Goal: Task Accomplishment & Management: Complete application form

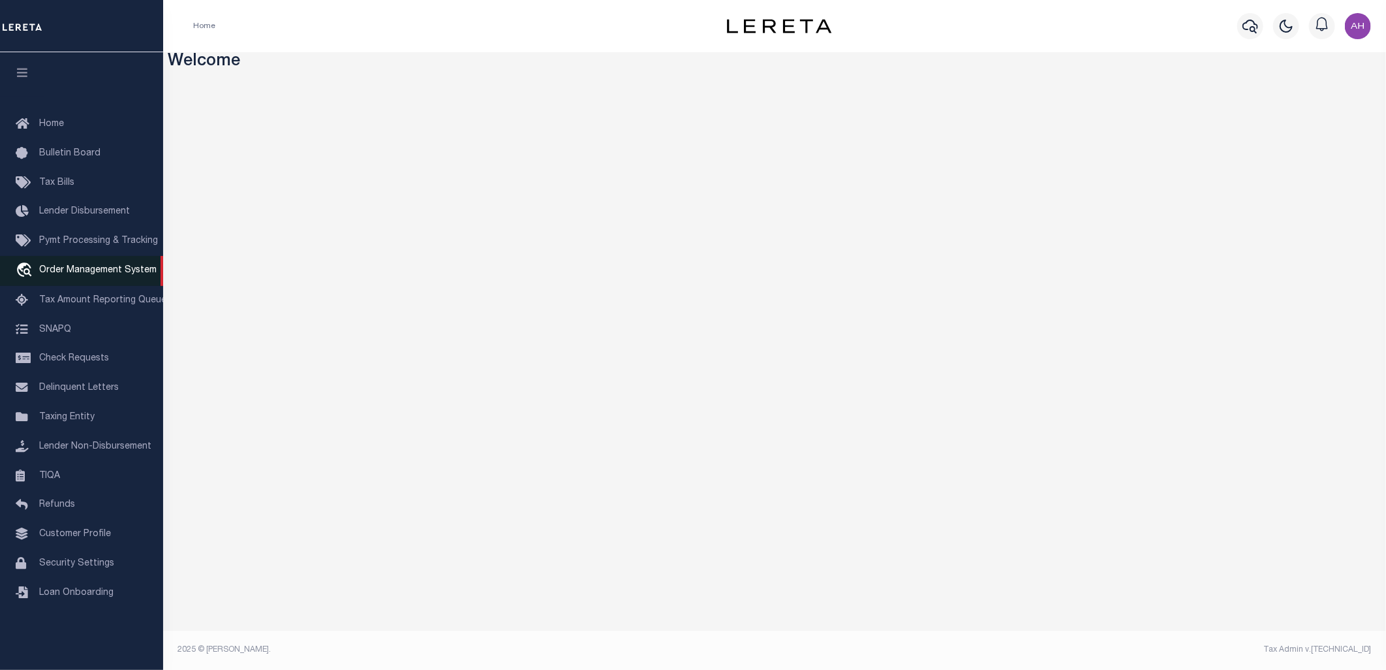
click at [105, 270] on span "Order Management System" at bounding box center [97, 270] width 117 height 9
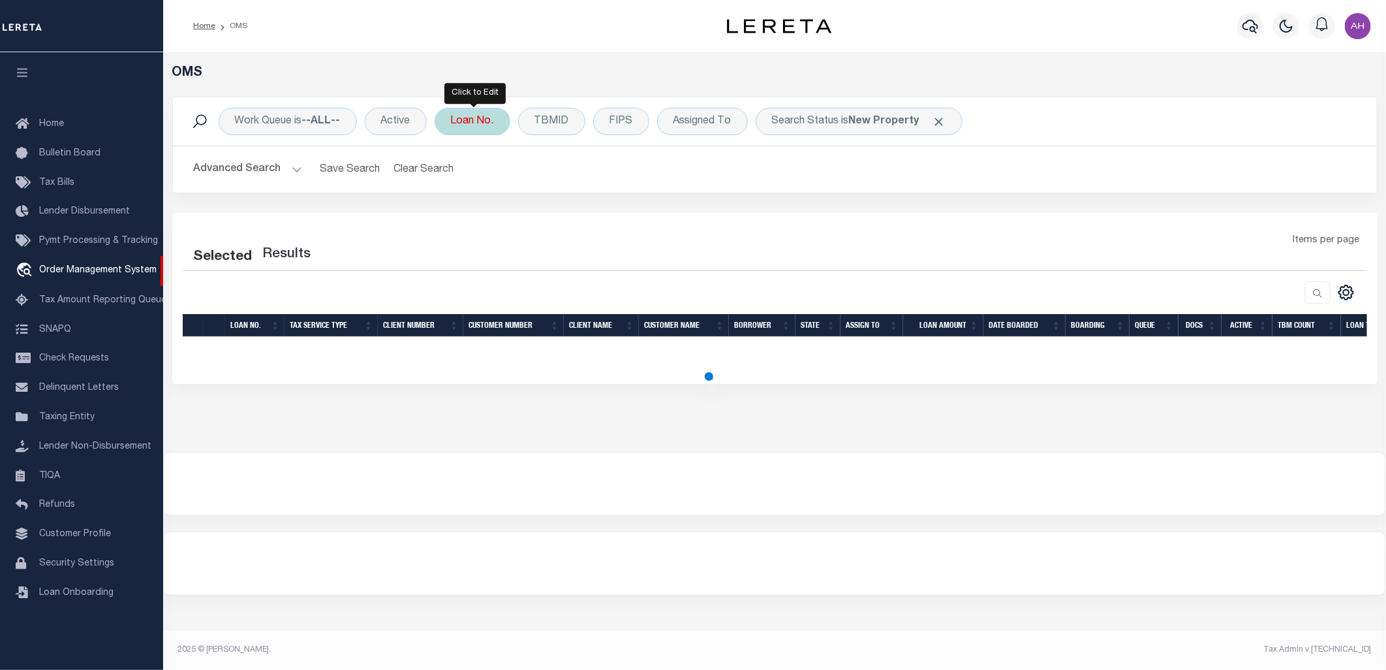
click at [488, 127] on div "Loan No." at bounding box center [473, 121] width 76 height 27
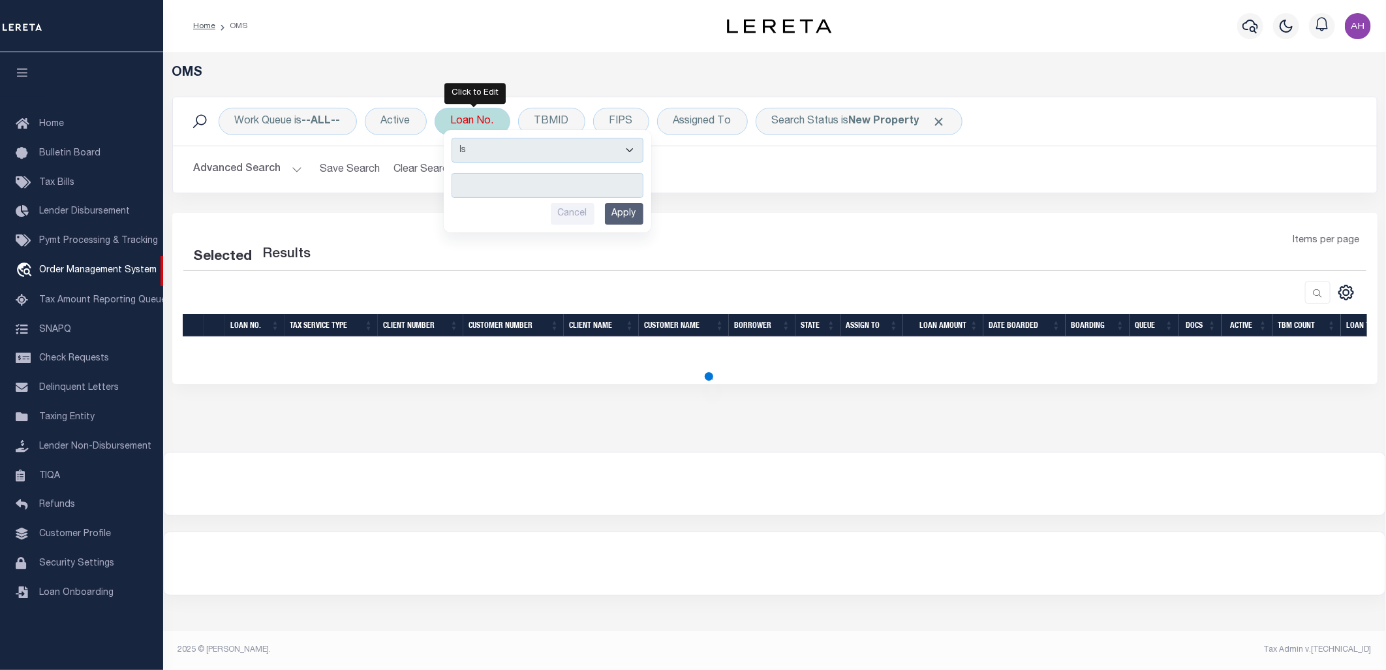
type input "ERR-XY-0007"
select select "200"
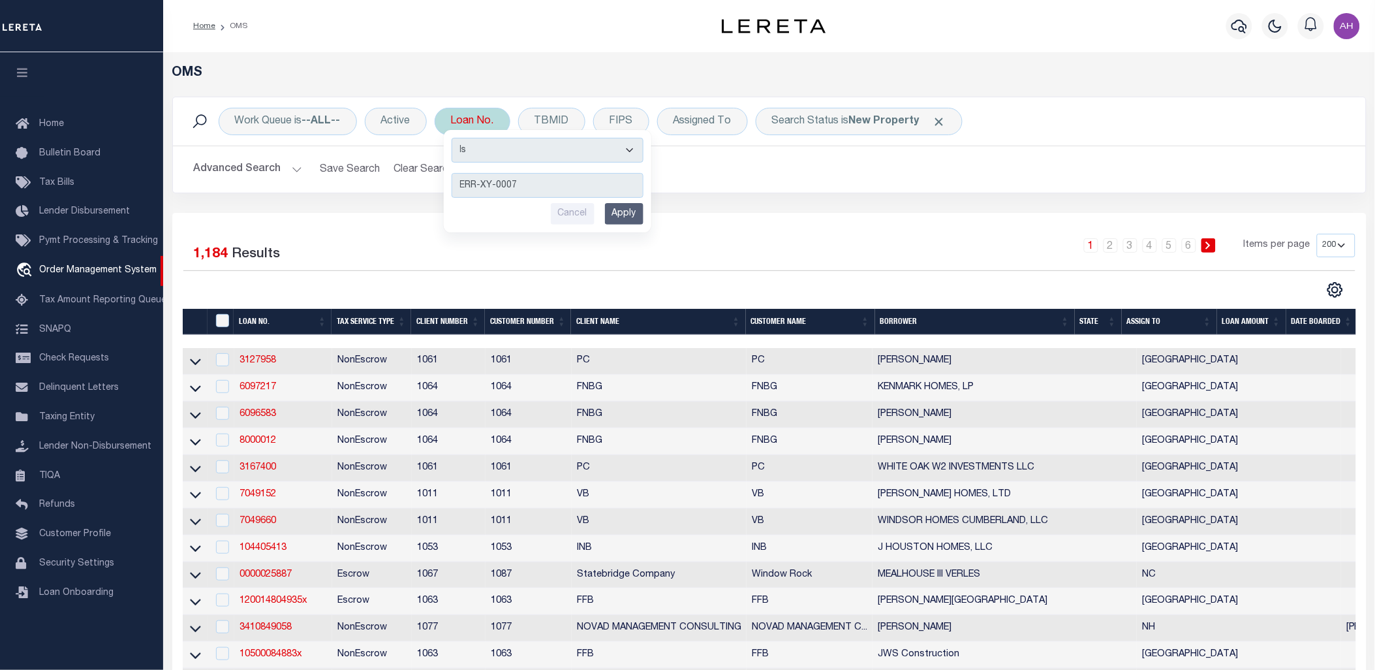
click at [638, 213] on input "Apply" at bounding box center [624, 214] width 39 height 22
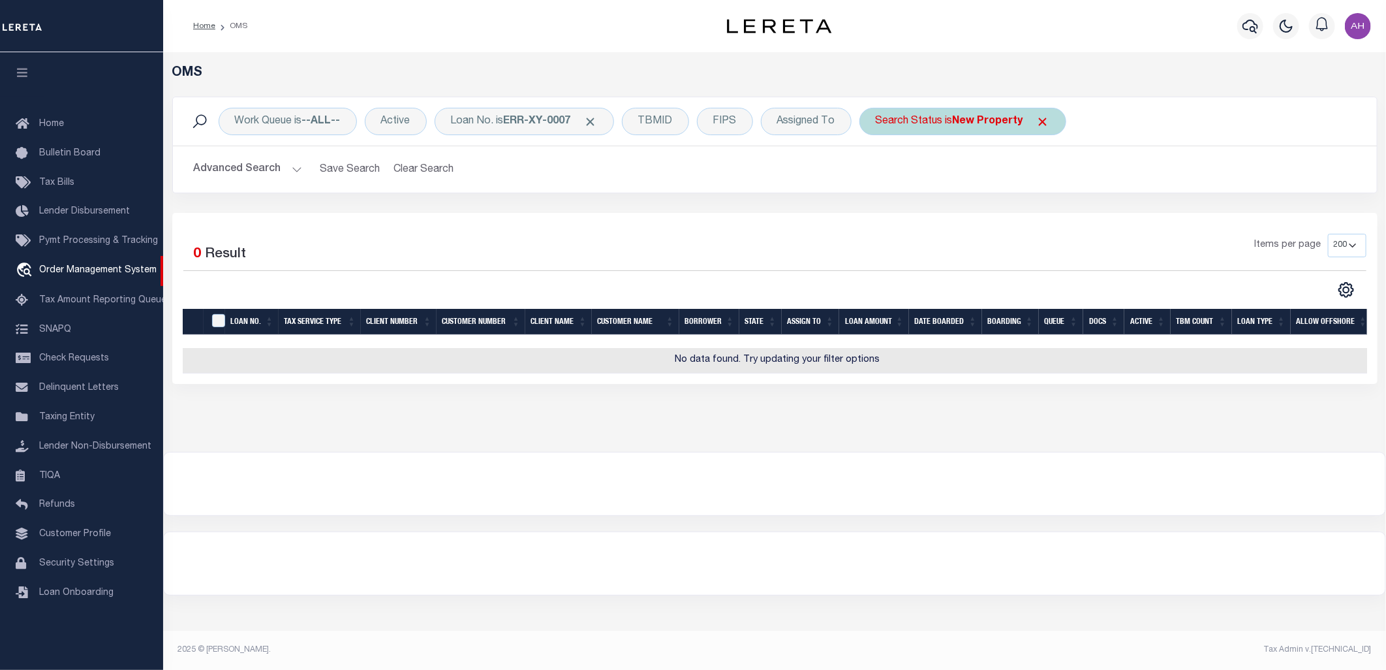
click at [1043, 126] on span "Click to Remove" at bounding box center [1044, 122] width 14 height 14
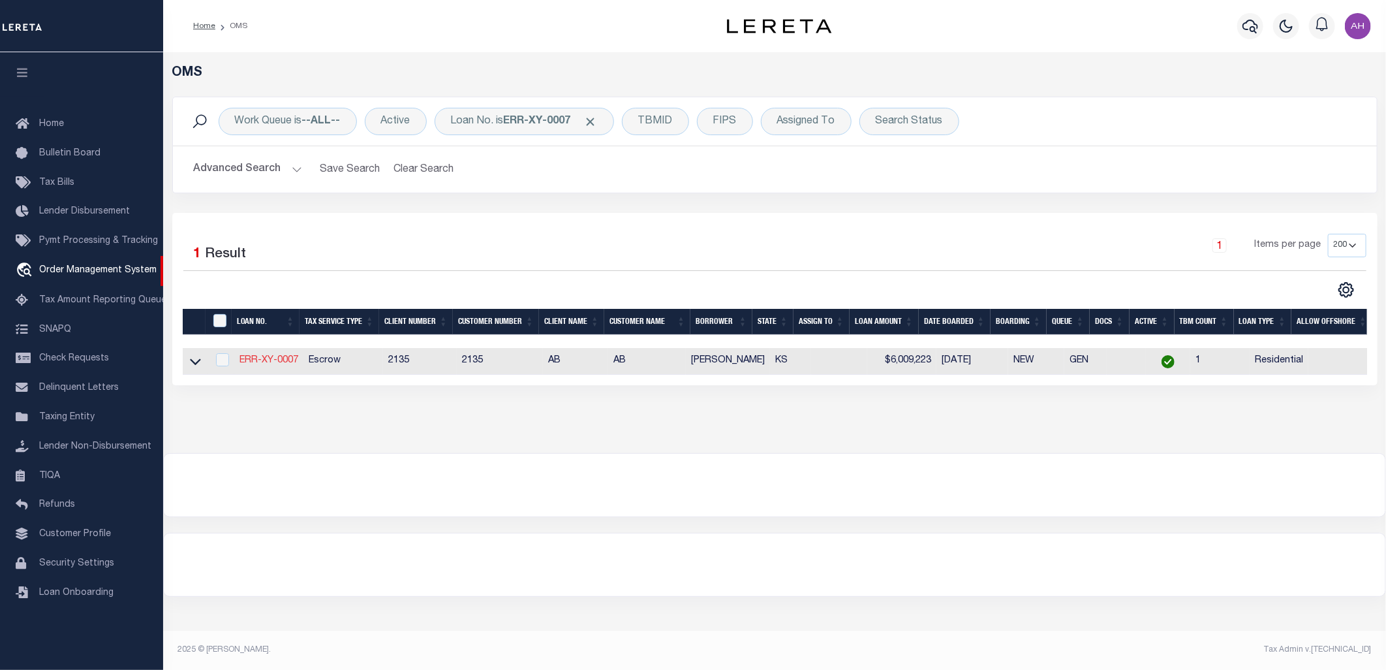
click at [270, 357] on link "ERR-XY-0007" at bounding box center [269, 360] width 59 height 9
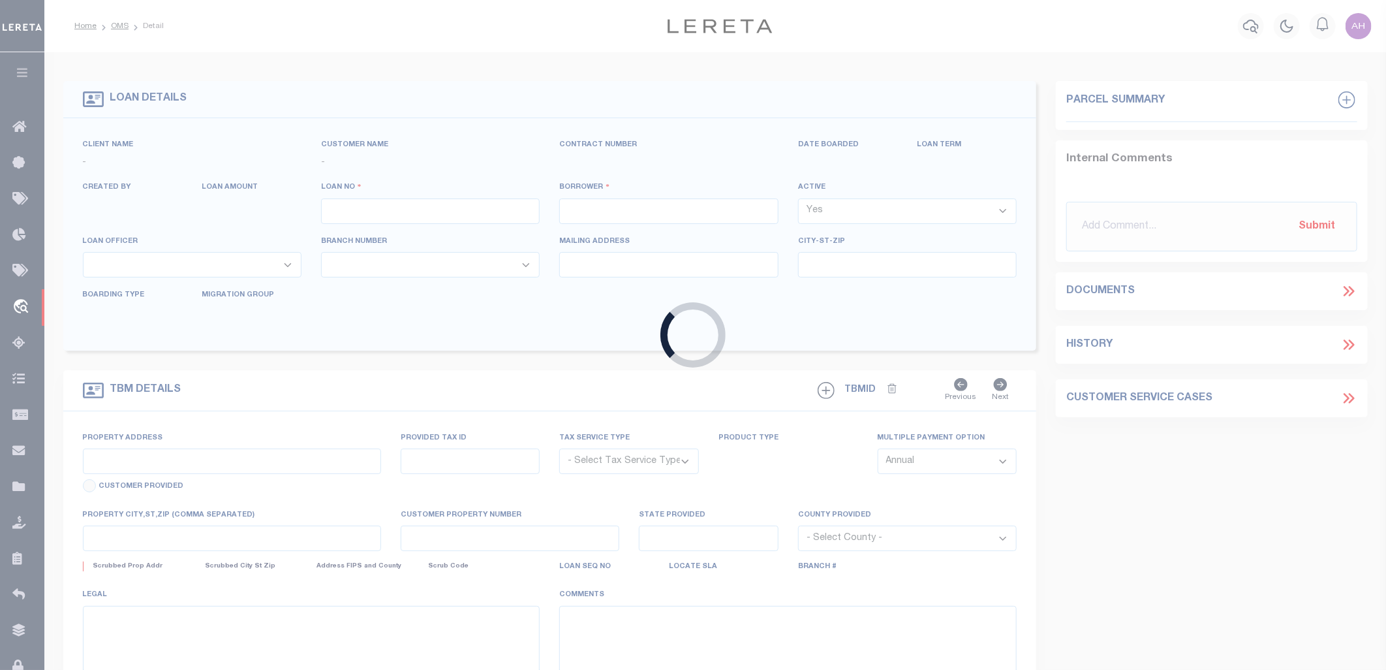
type input "ERR-XY-0007"
type input "[PERSON_NAME]"
select select
type input "[DATE]"
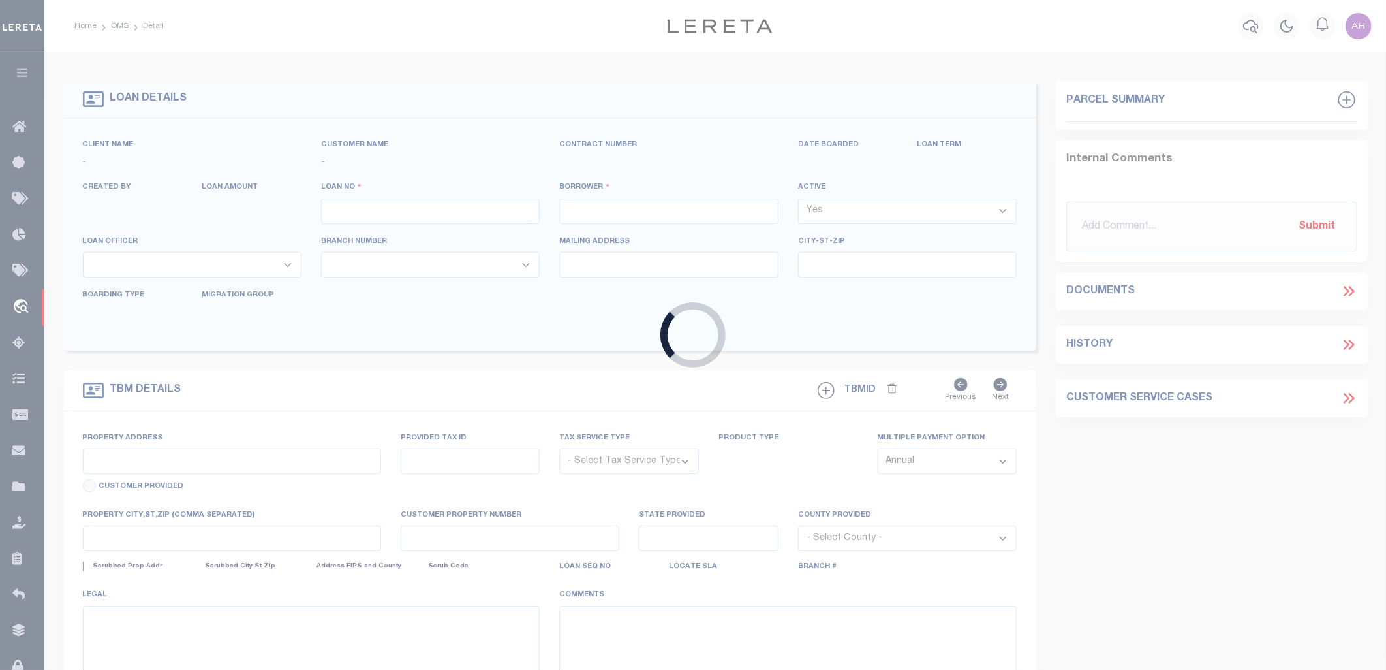
select select "10"
select select "Escrow"
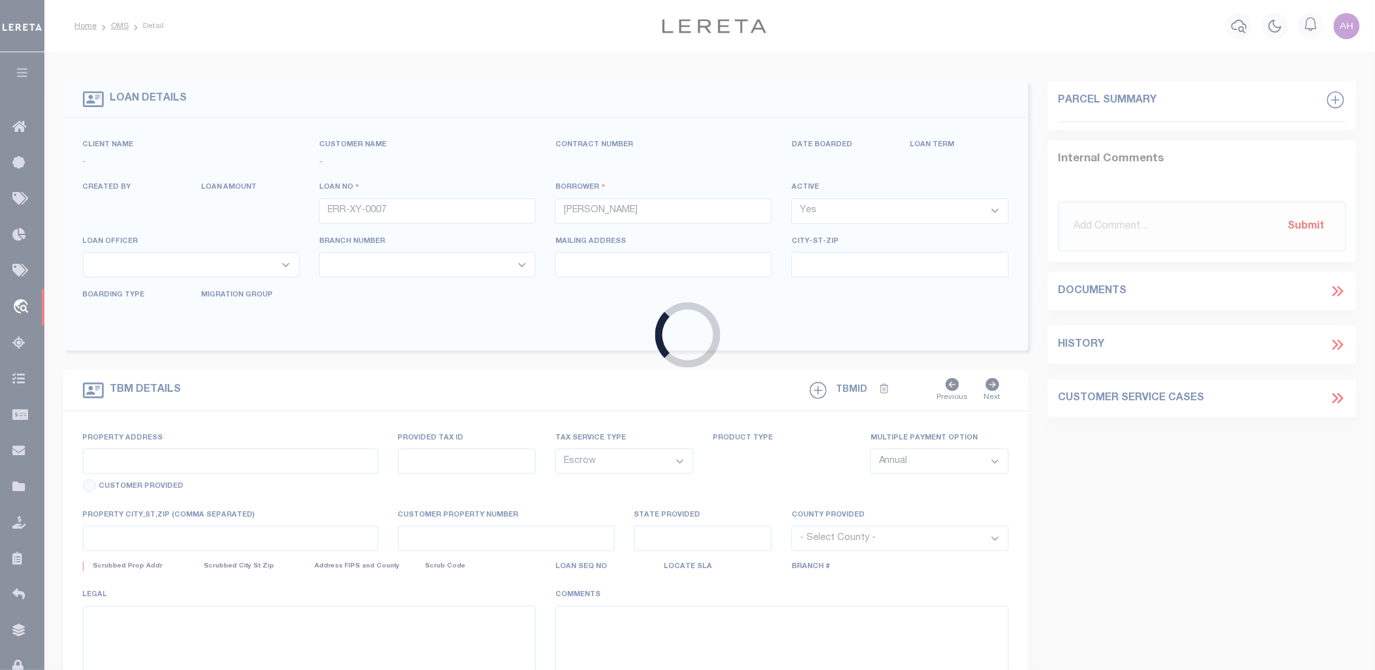
type input "[STREET_ADDRESS]"
type input "WICHITA KS 67226-2244"
type input "KS"
select select "2"
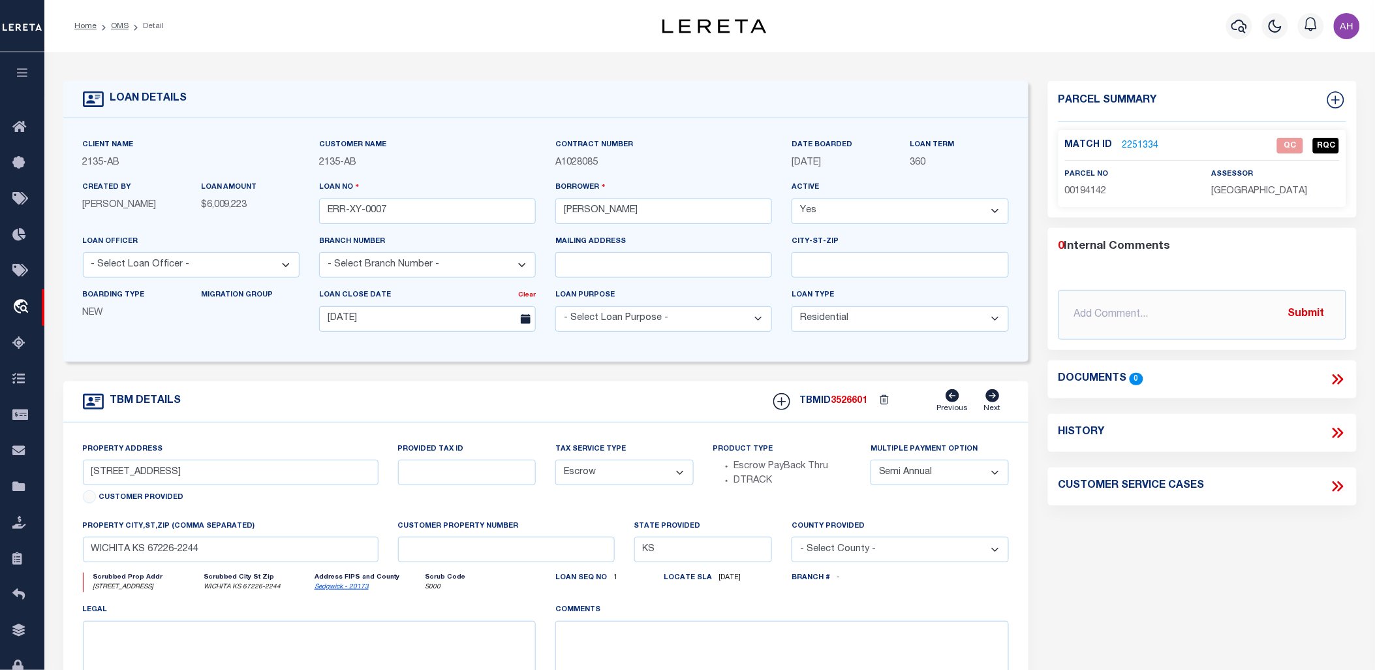
click at [1140, 139] on link "2251334" at bounding box center [1141, 146] width 37 height 14
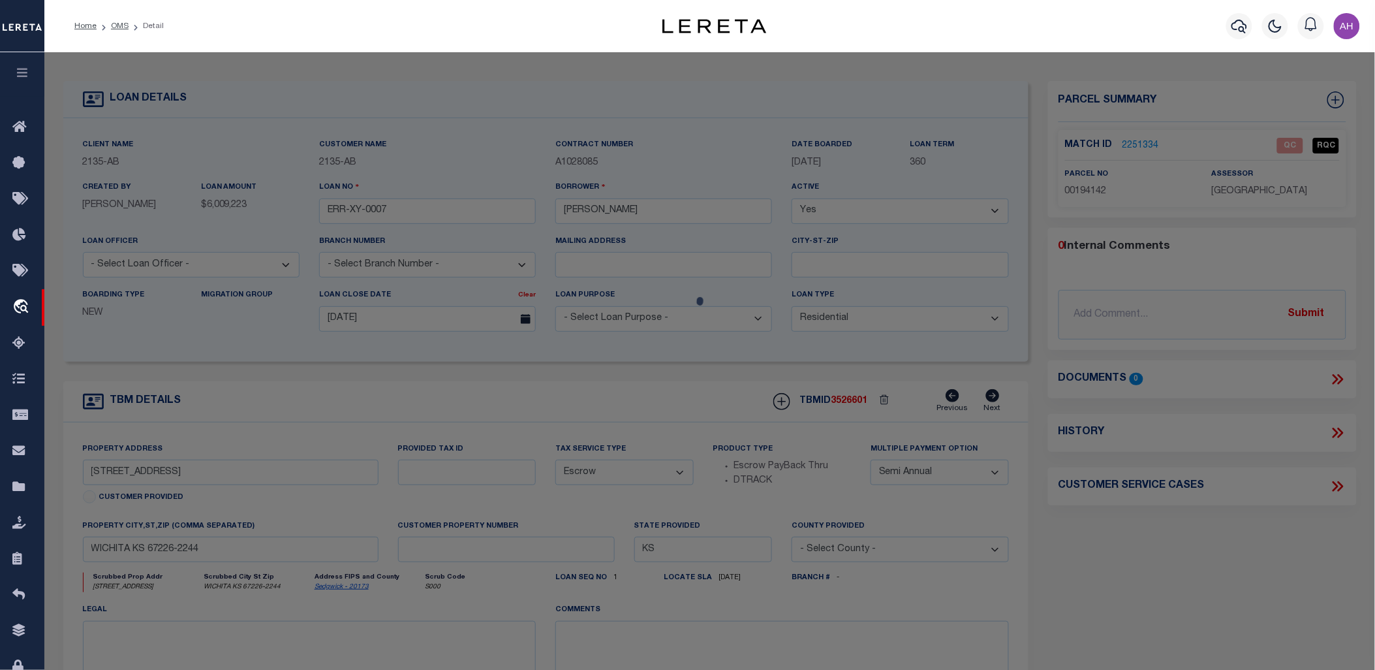
checkbox input "false"
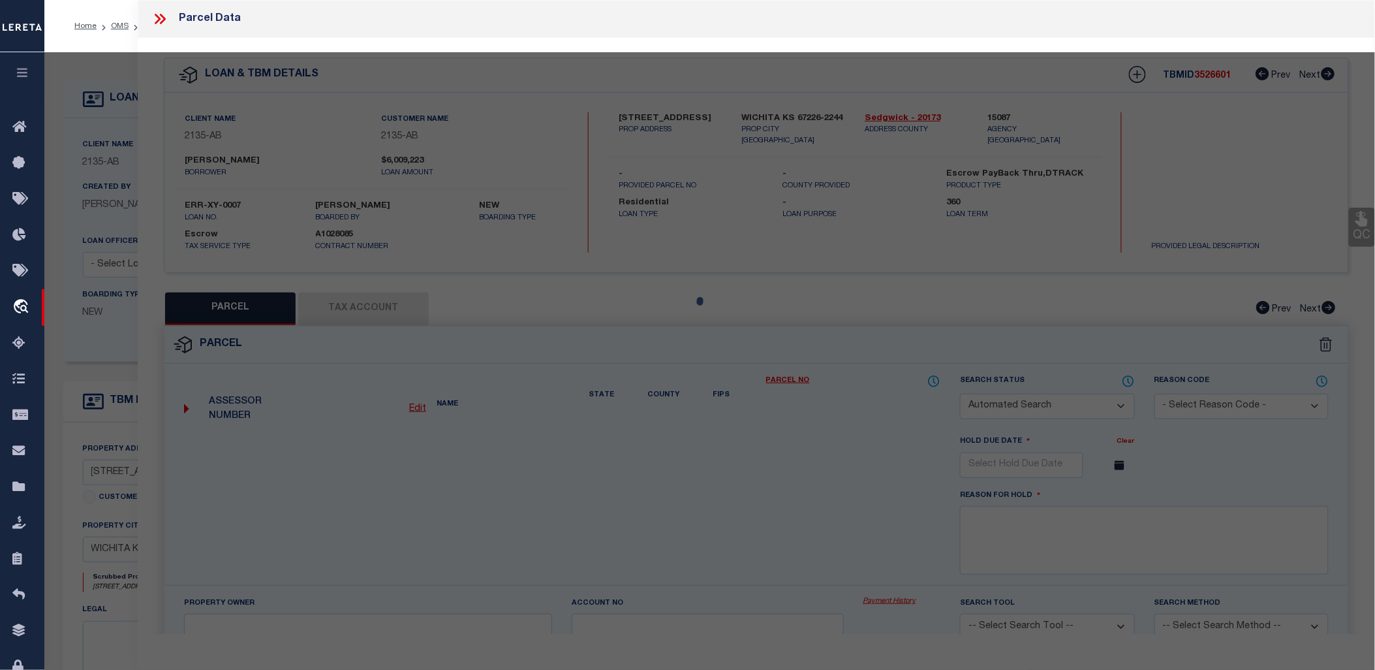
select select "QC"
type input "[PERSON_NAME] L"
select select "ATL"
select select "ADD"
type input "[STREET_ADDRESS]"
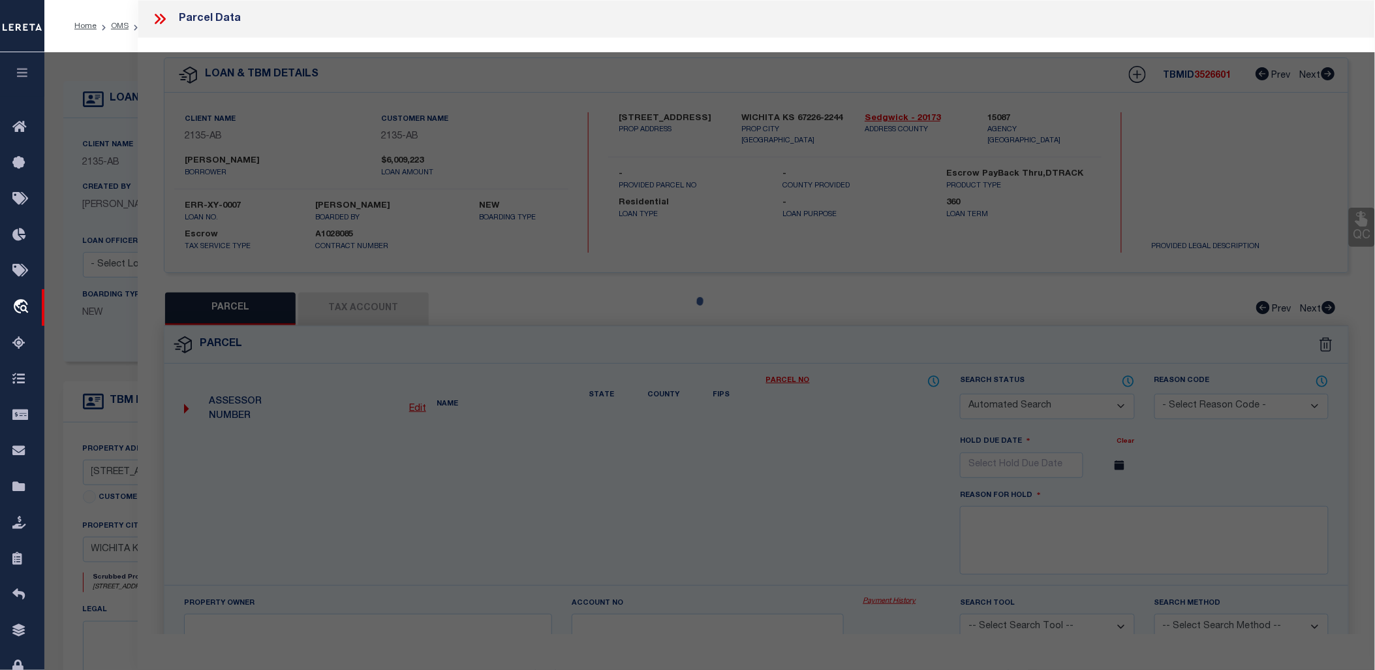
checkbox input "false"
type input "[GEOGRAPHIC_DATA]"
type textarea "LOT 12 BLOCK 2 [GEOGRAPHIC_DATA] EIGHTH ADD."
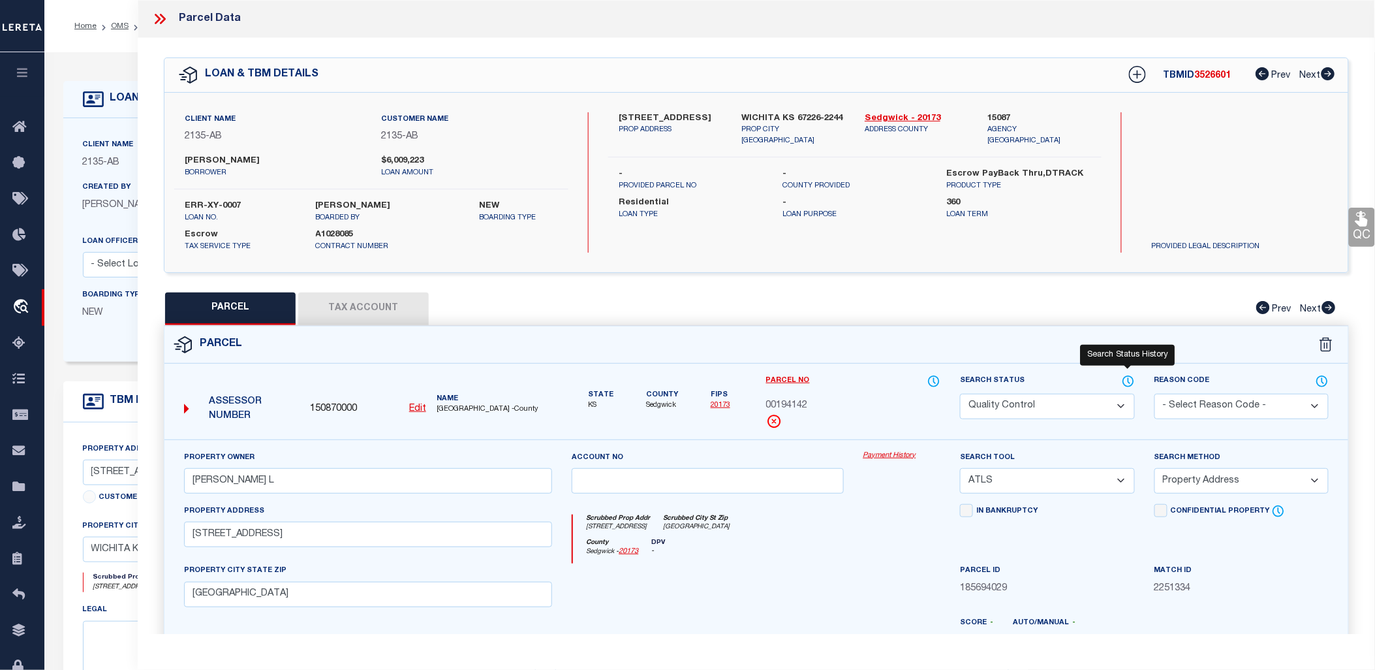
click at [1129, 377] on icon at bounding box center [1128, 381] width 13 height 14
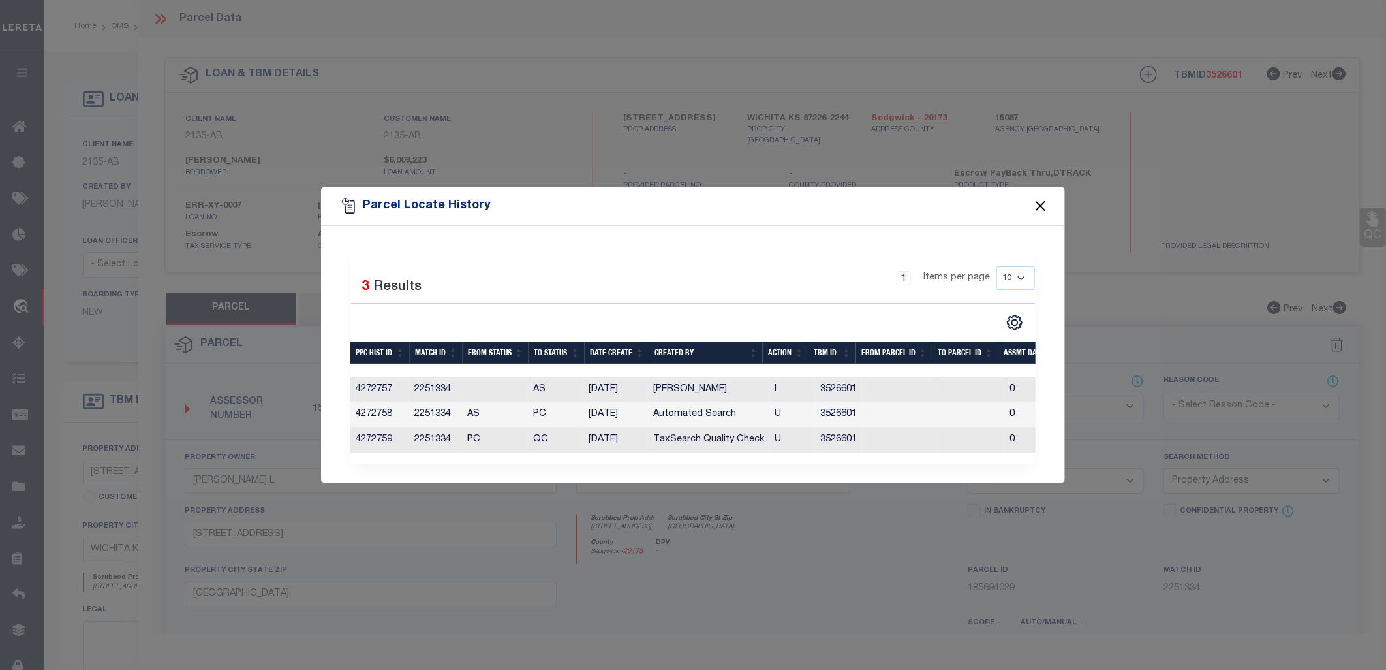
click at [1036, 203] on button "Close" at bounding box center [1041, 206] width 17 height 17
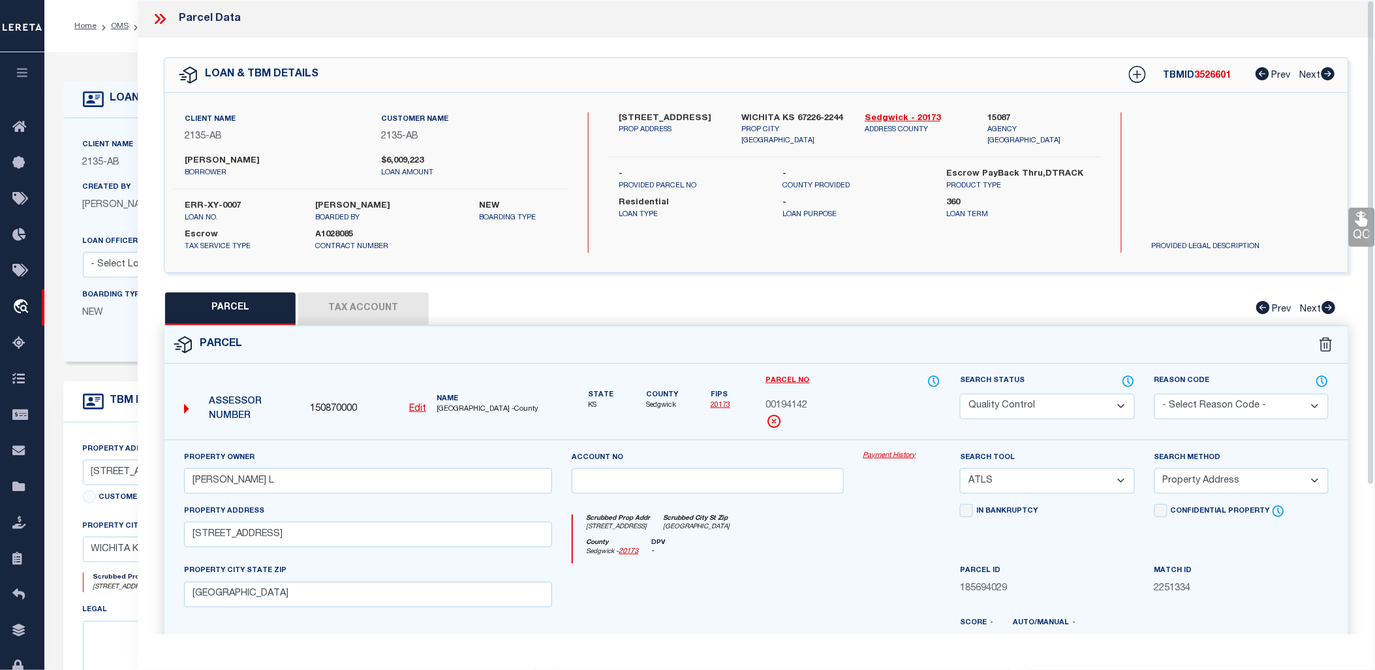
click at [152, 18] on icon at bounding box center [159, 18] width 17 height 17
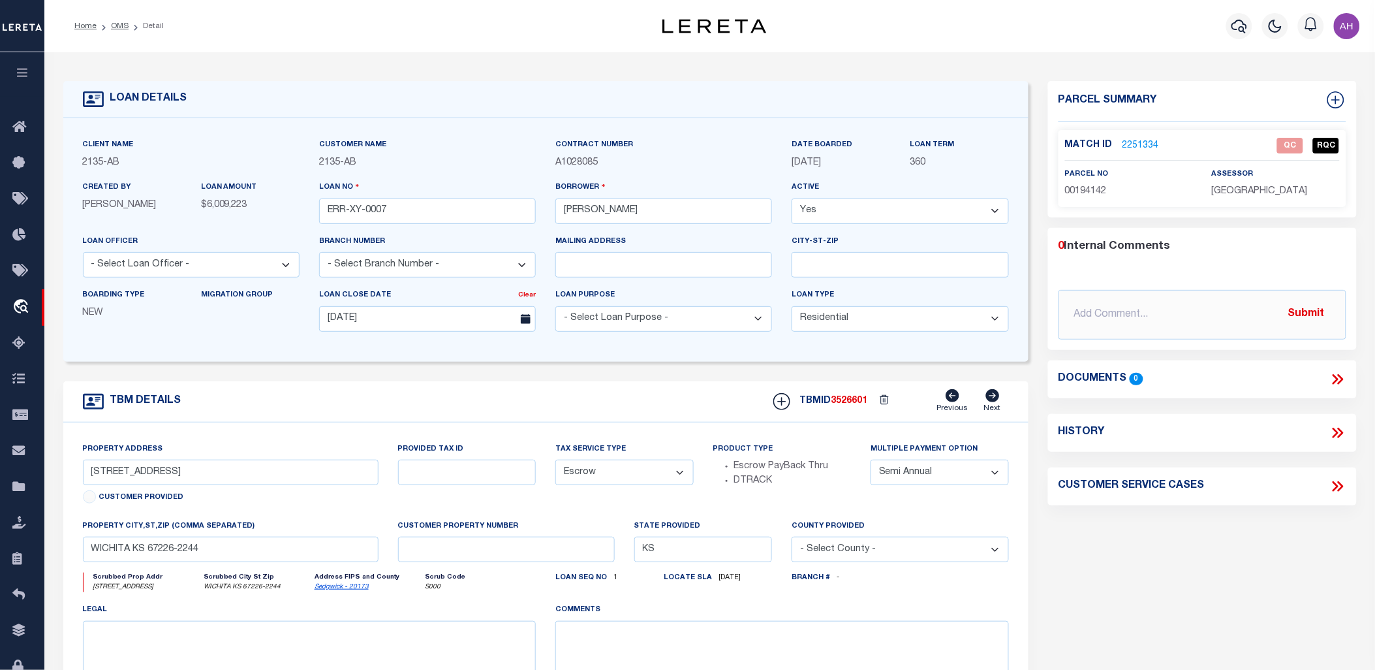
click at [667, 74] on div "LOAN DETAILS Client Name 2135 - AB Customer Name 2135 -" at bounding box center [710, 429] width 1313 height 729
